Goal: Task Accomplishment & Management: Manage account settings

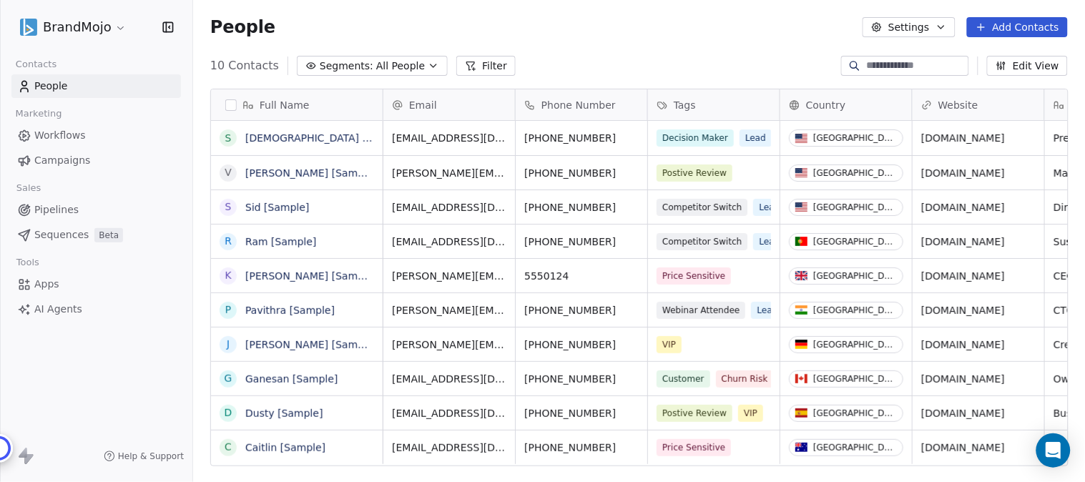
click at [117, 29] on html "BrandMojo Contacts People Marketing Workflows Campaigns Sales Pipelines Sequenc…" at bounding box center [542, 241] width 1085 height 482
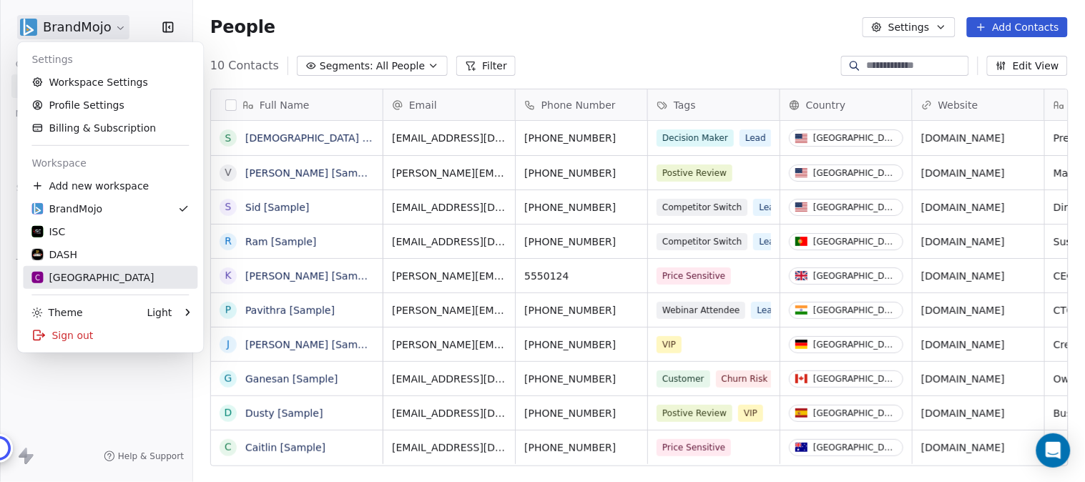
click at [72, 273] on div "C Chitrakoota School" at bounding box center [92, 277] width 122 height 14
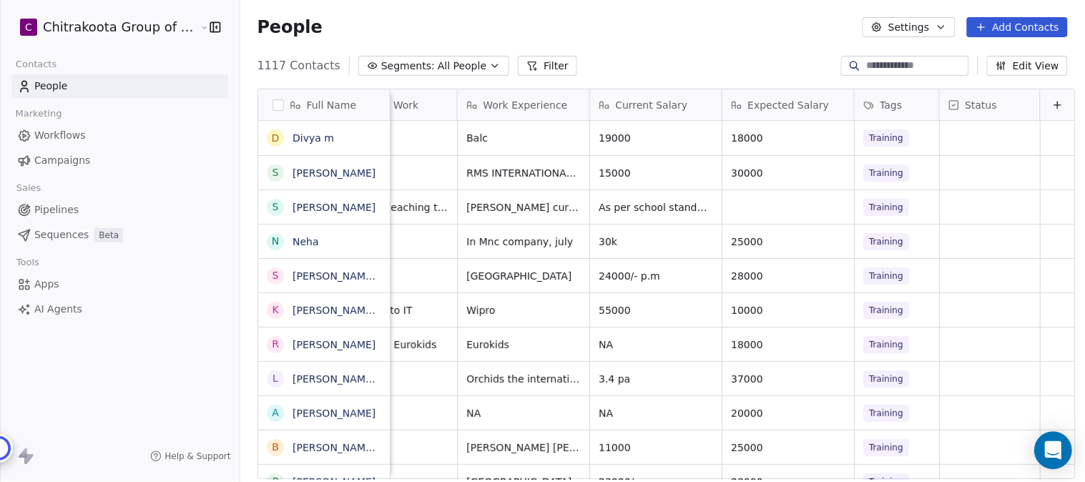
click at [1048, 453] on icon "Open Intercom Messenger" at bounding box center [1053, 450] width 16 height 19
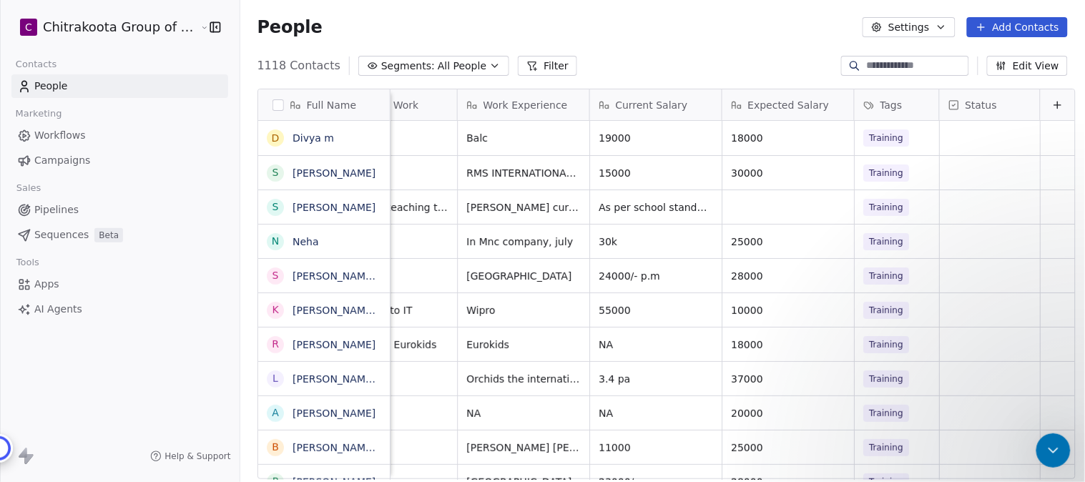
scroll to position [1356, 0]
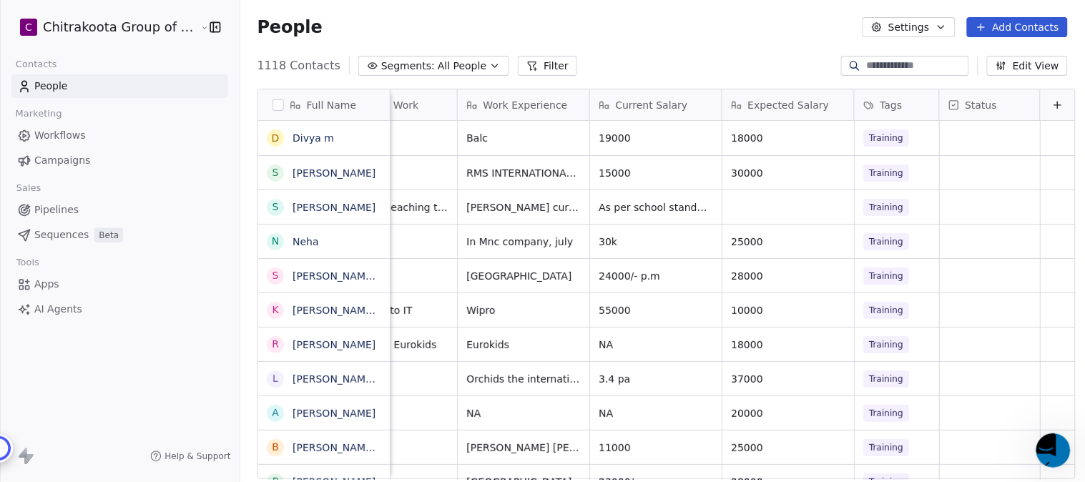
scroll to position [1515, 0]
click at [489, 63] on icon "button" at bounding box center [494, 65] width 11 height 11
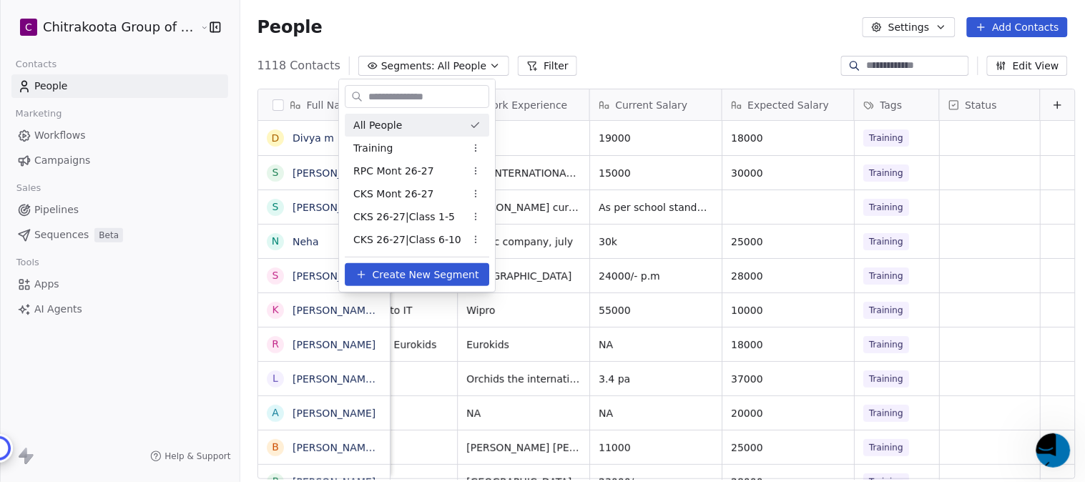
click at [445, 66] on html "C Chitrakoota Group of Institutions Contacts People Marketing Workflows Campaig…" at bounding box center [542, 296] width 1085 height 592
click at [445, 66] on span "All People" at bounding box center [462, 66] width 49 height 15
click at [402, 172] on span "RPC Mont 26-27" at bounding box center [393, 171] width 81 height 15
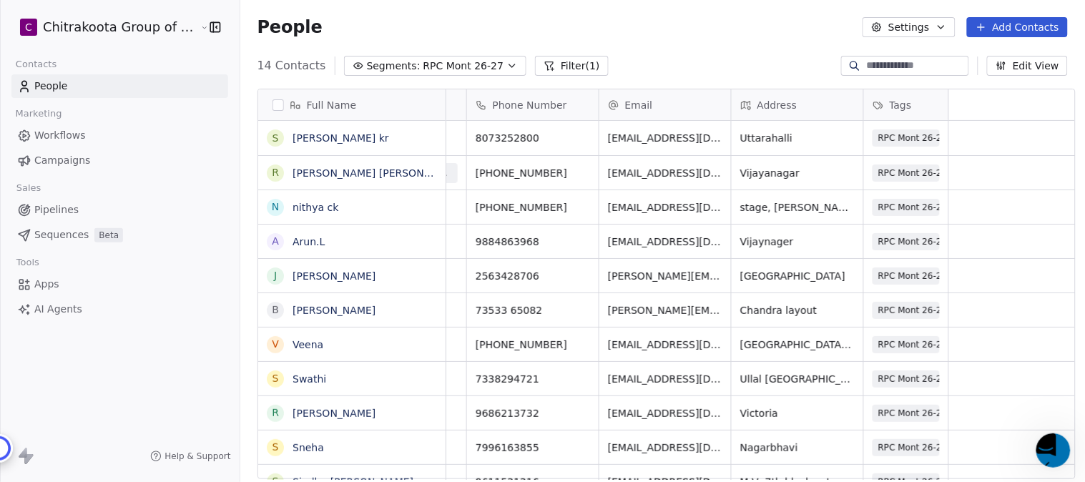
scroll to position [0, 0]
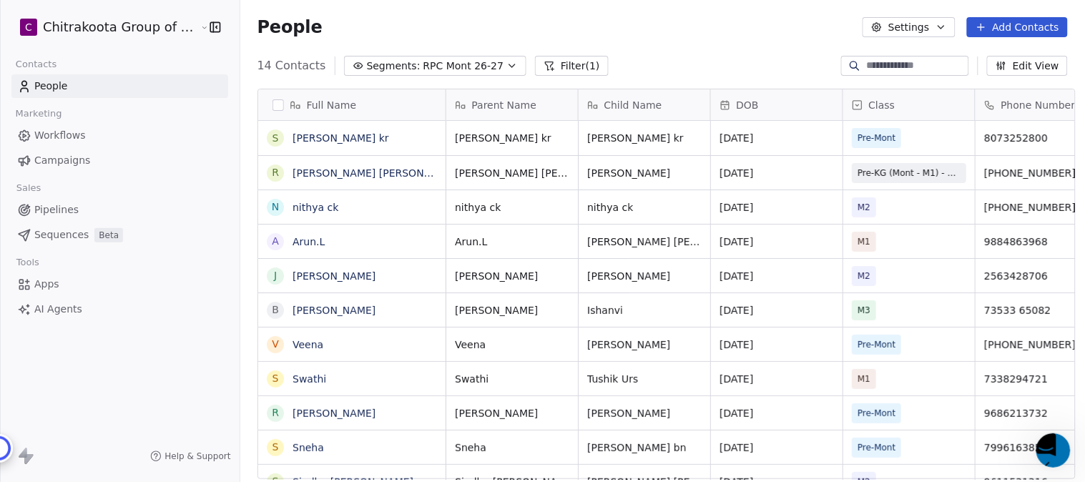
click at [885, 72] on input at bounding box center [916, 66] width 100 height 14
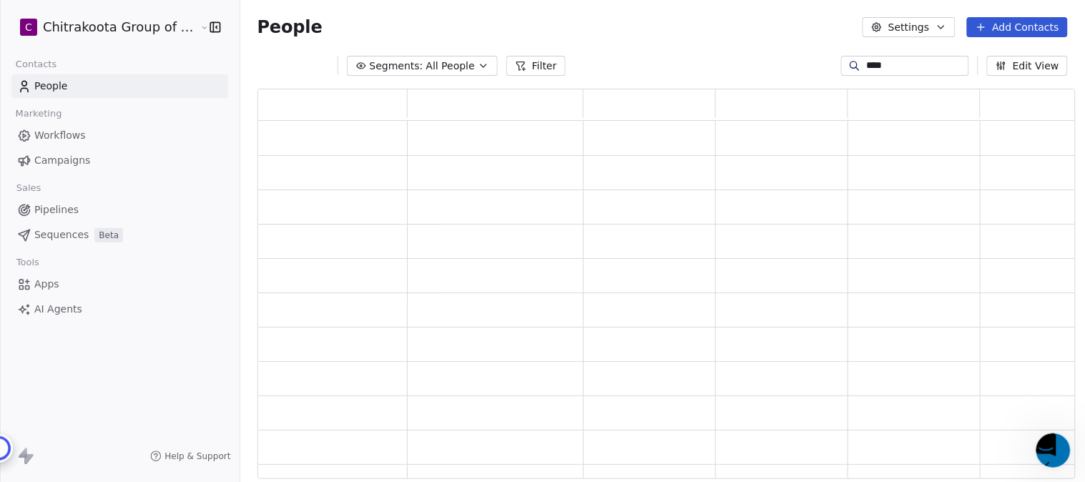
scroll to position [378, 806]
drag, startPoint x: 887, startPoint y: 64, endPoint x: 851, endPoint y: 67, distance: 35.9
click at [851, 67] on div "****" at bounding box center [905, 66] width 128 height 20
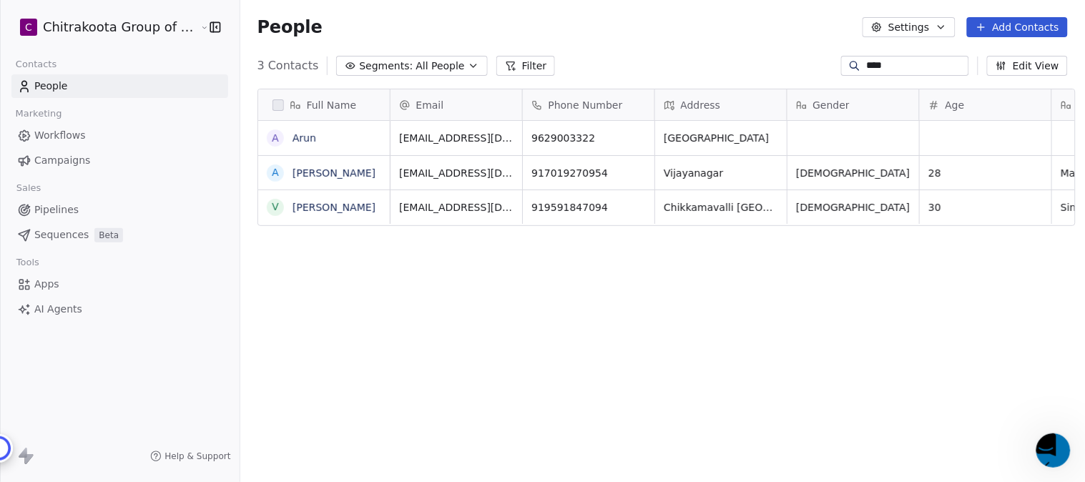
scroll to position [412, 841]
type input "****"
click at [293, 141] on link "Arun" at bounding box center [305, 137] width 24 height 11
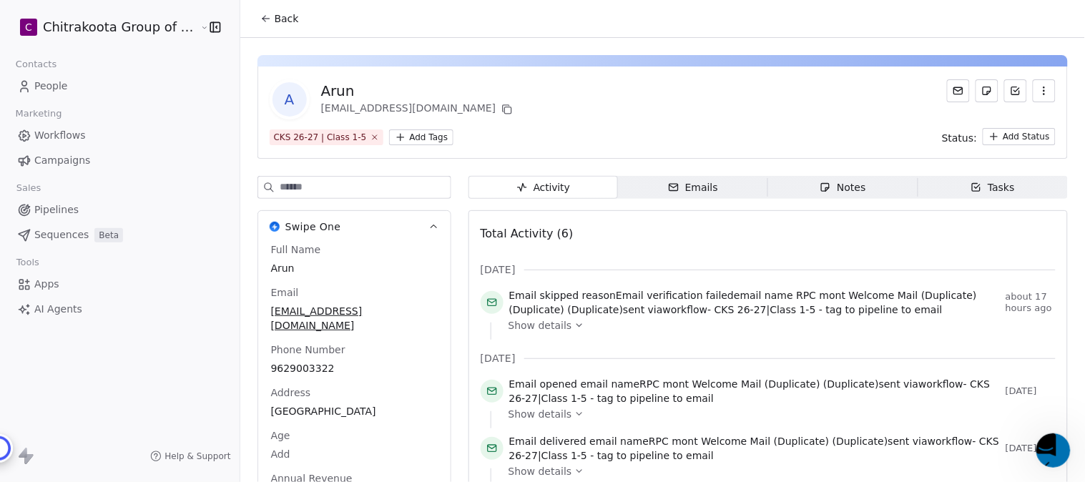
click at [1039, 94] on icon "button" at bounding box center [1044, 90] width 11 height 11
click at [992, 122] on div "Delete" at bounding box center [1025, 122] width 96 height 23
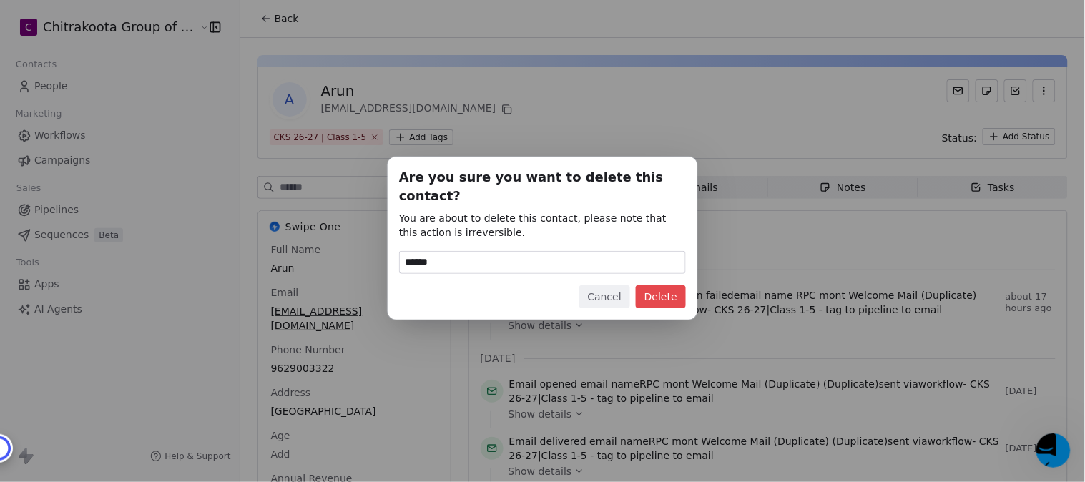
type input "******"
click at [670, 289] on button "Delete" at bounding box center [661, 296] width 50 height 23
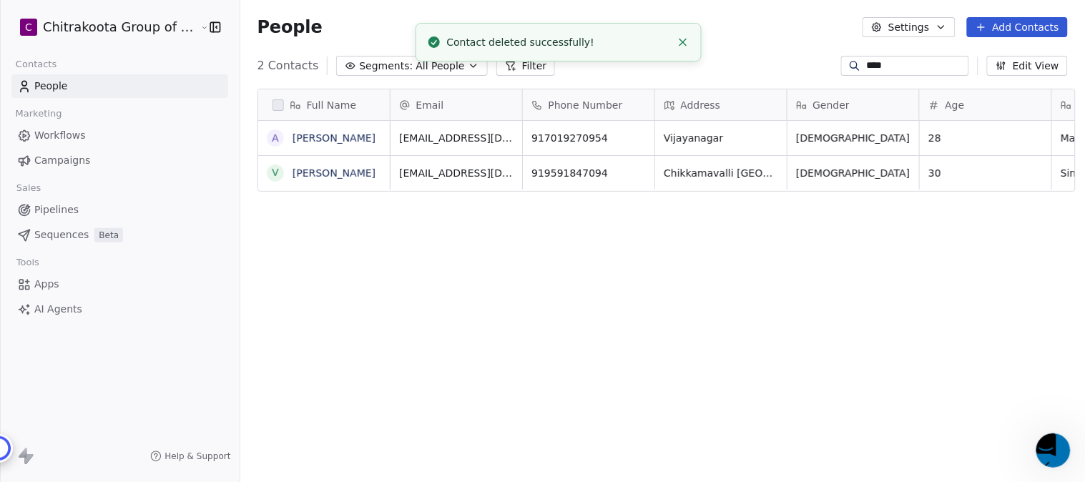
scroll to position [412, 841]
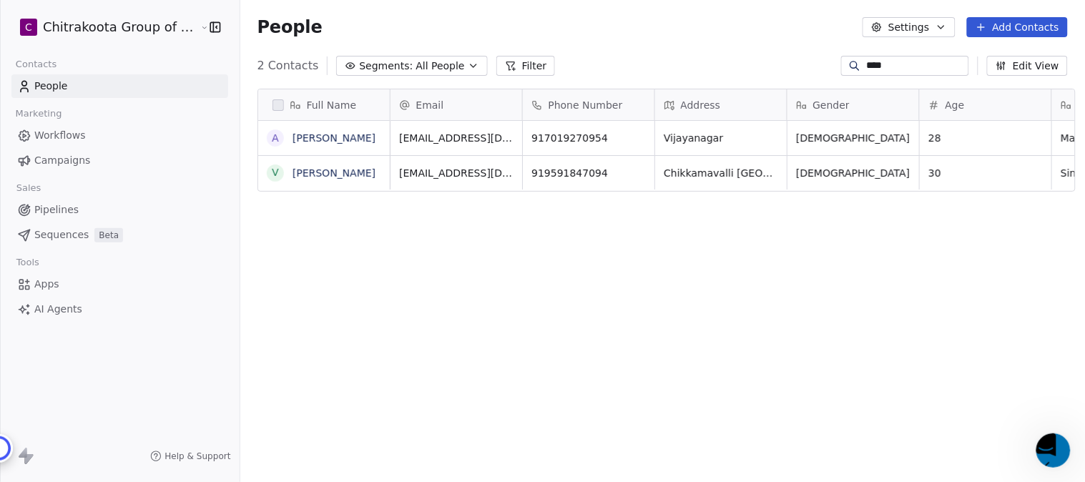
drag, startPoint x: 884, startPoint y: 64, endPoint x: 843, endPoint y: 66, distance: 40.8
click at [843, 66] on div "****" at bounding box center [905, 66] width 128 height 20
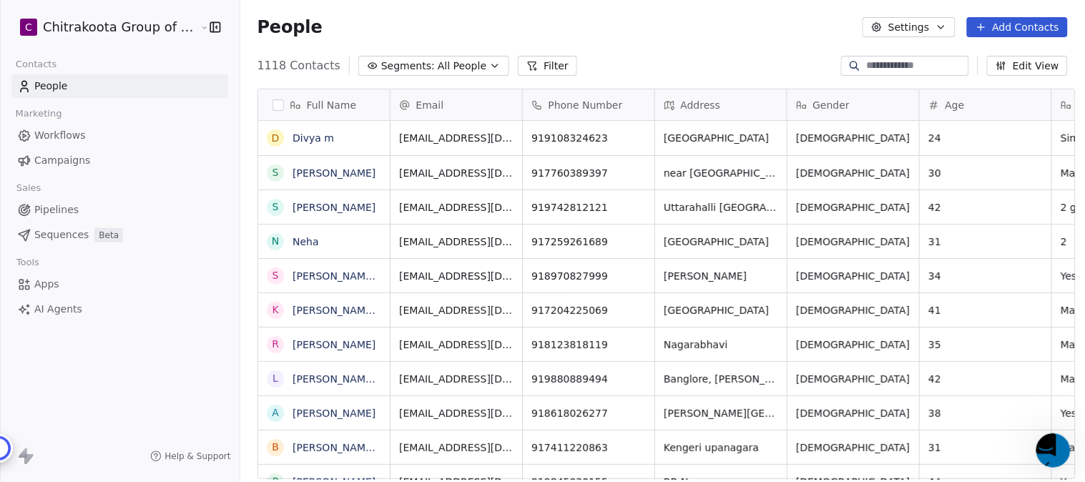
click at [444, 68] on span "All People" at bounding box center [462, 66] width 49 height 15
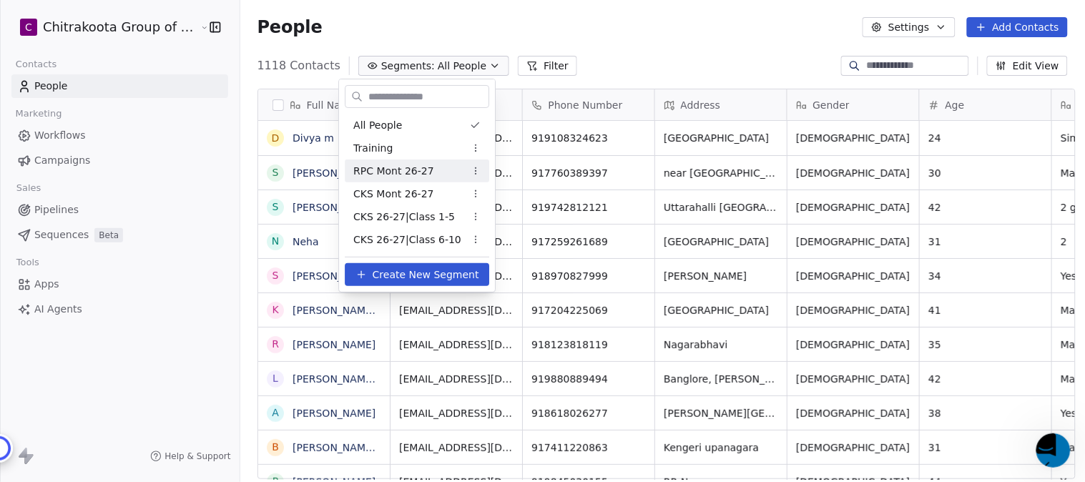
click at [396, 168] on span "RPC Mont 26-27" at bounding box center [393, 171] width 81 height 15
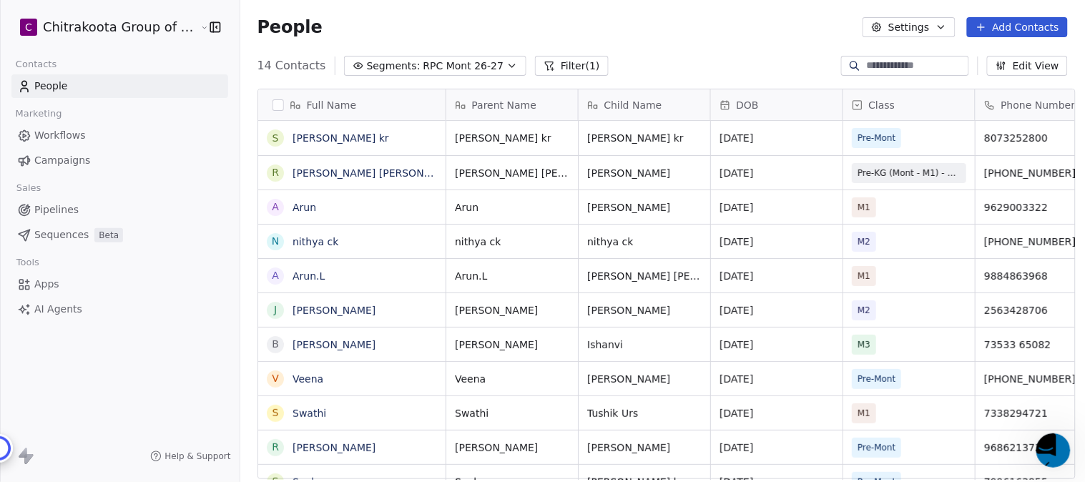
click at [69, 131] on span "Workflows" at bounding box center [60, 135] width 52 height 15
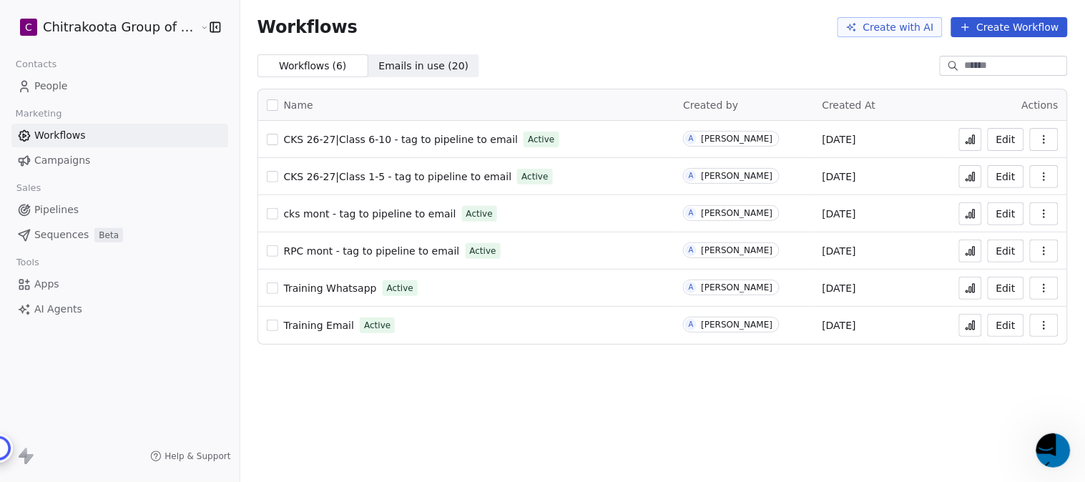
click at [396, 253] on span "RPC mont - tag to pipeline to email" at bounding box center [372, 250] width 176 height 11
click at [974, 248] on icon at bounding box center [970, 250] width 11 height 11
